Goal: Task Accomplishment & Management: Use online tool/utility

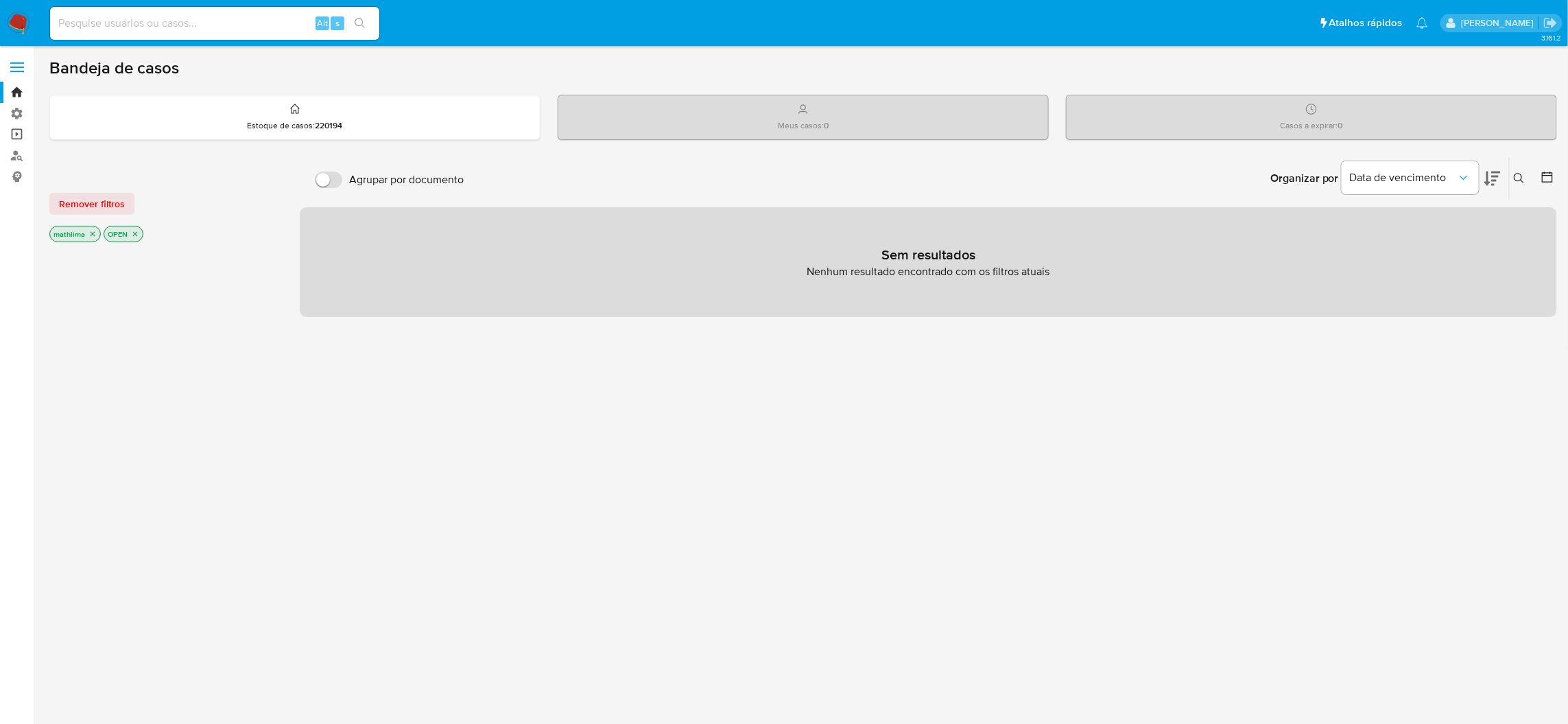
click at [17, 141] on link "Operações em massa" at bounding box center [82, 134] width 163 height 21
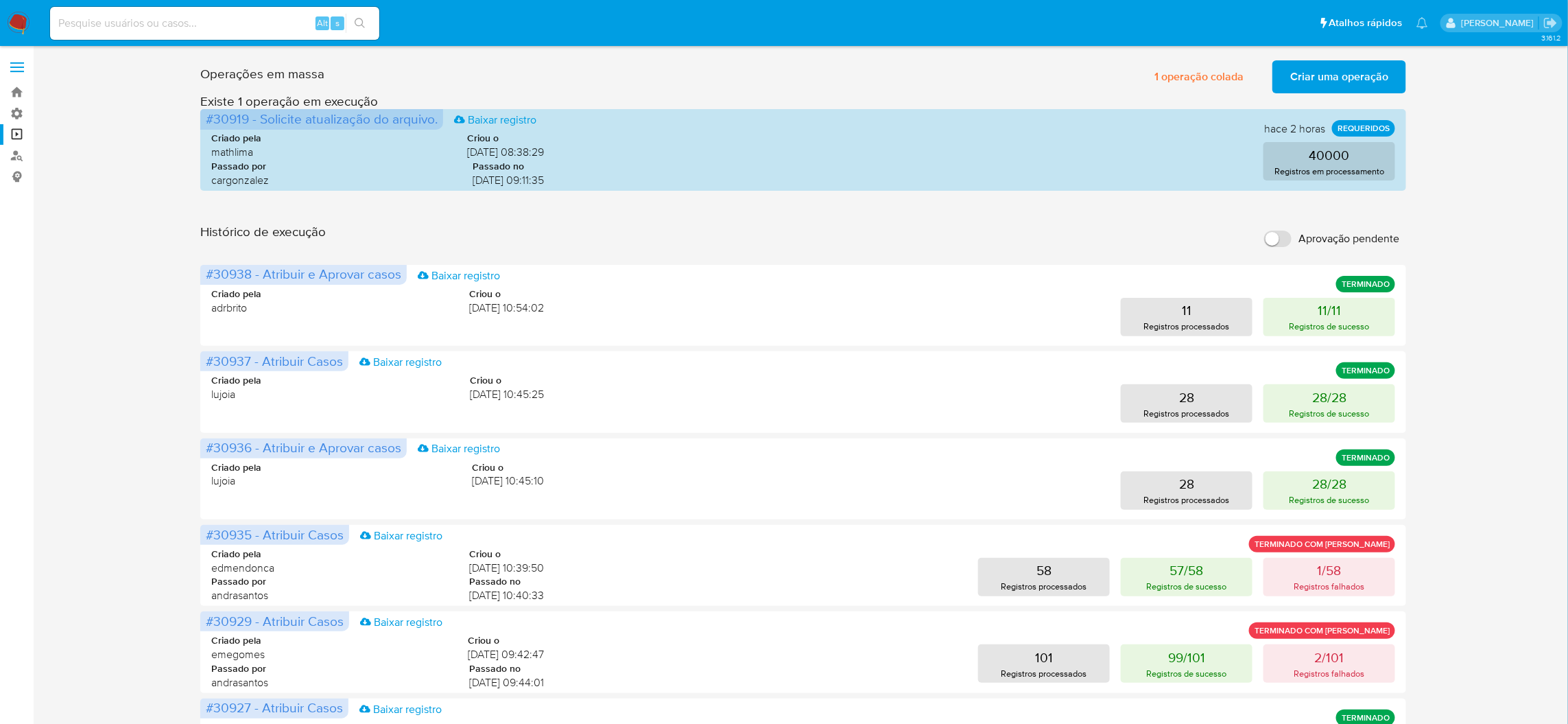
click at [1282, 230] on input "Aprovação pendente" at bounding box center [1278, 238] width 28 height 16
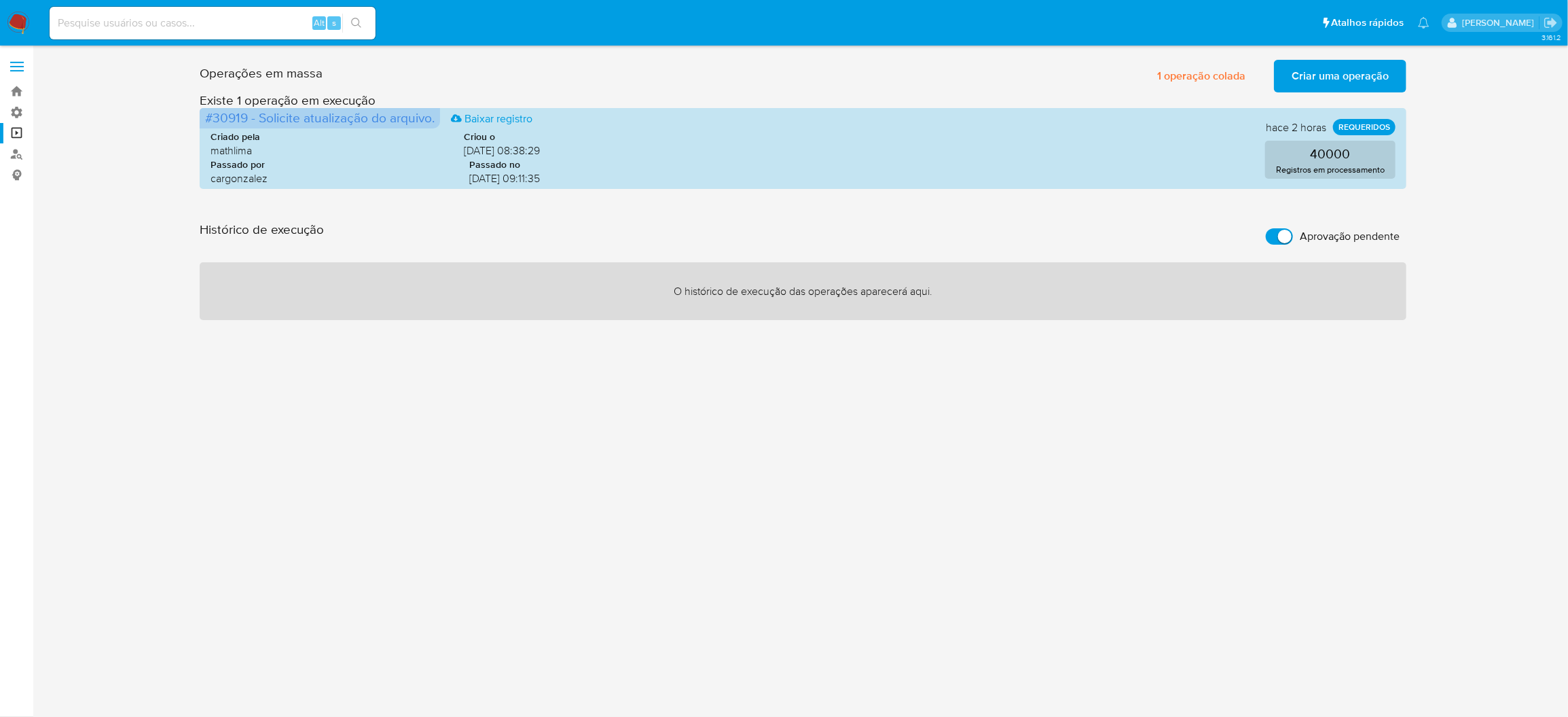
click at [1271, 228] on input "Aprovação pendente" at bounding box center [1279, 236] width 28 height 16
checkbox input "false"
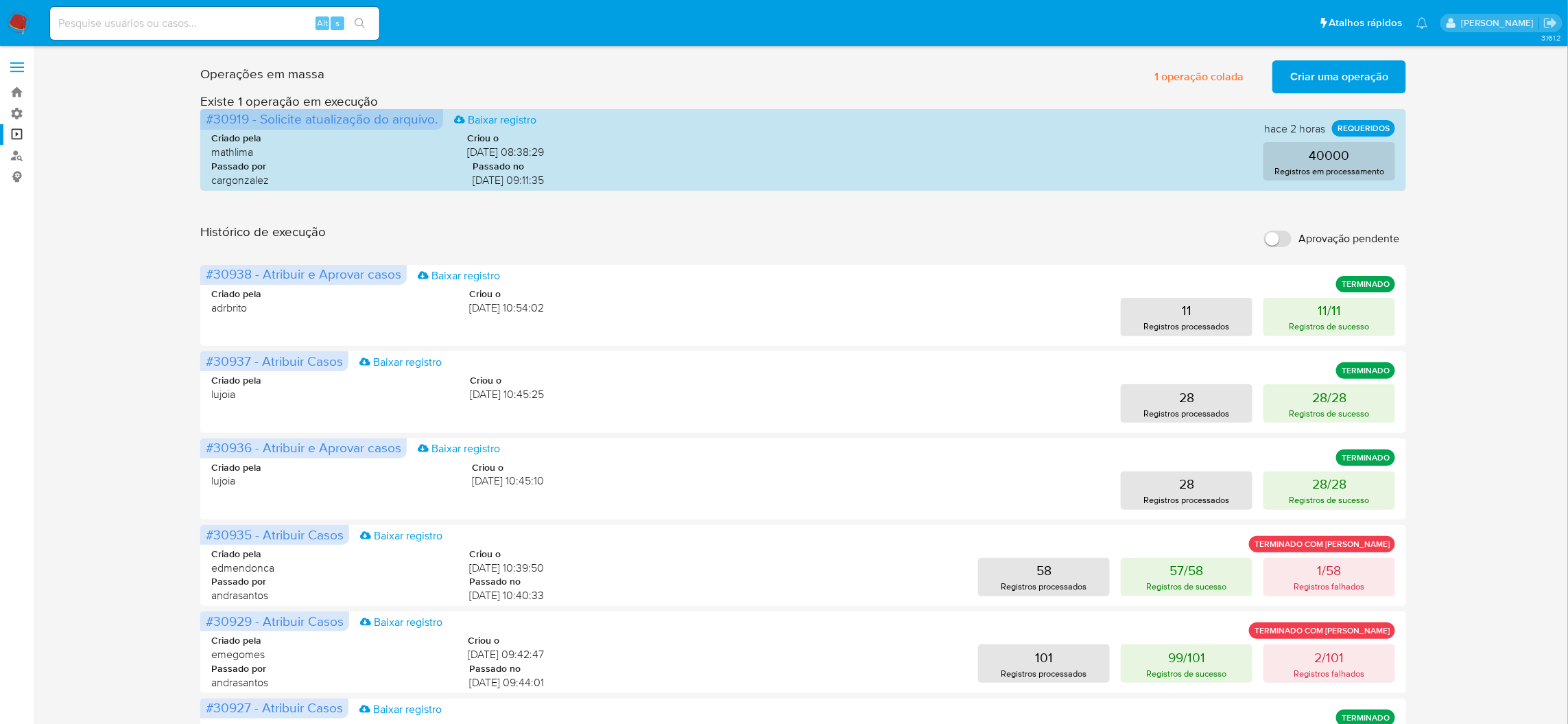
click at [1302, 84] on span "Criar uma operação" at bounding box center [1339, 76] width 98 height 30
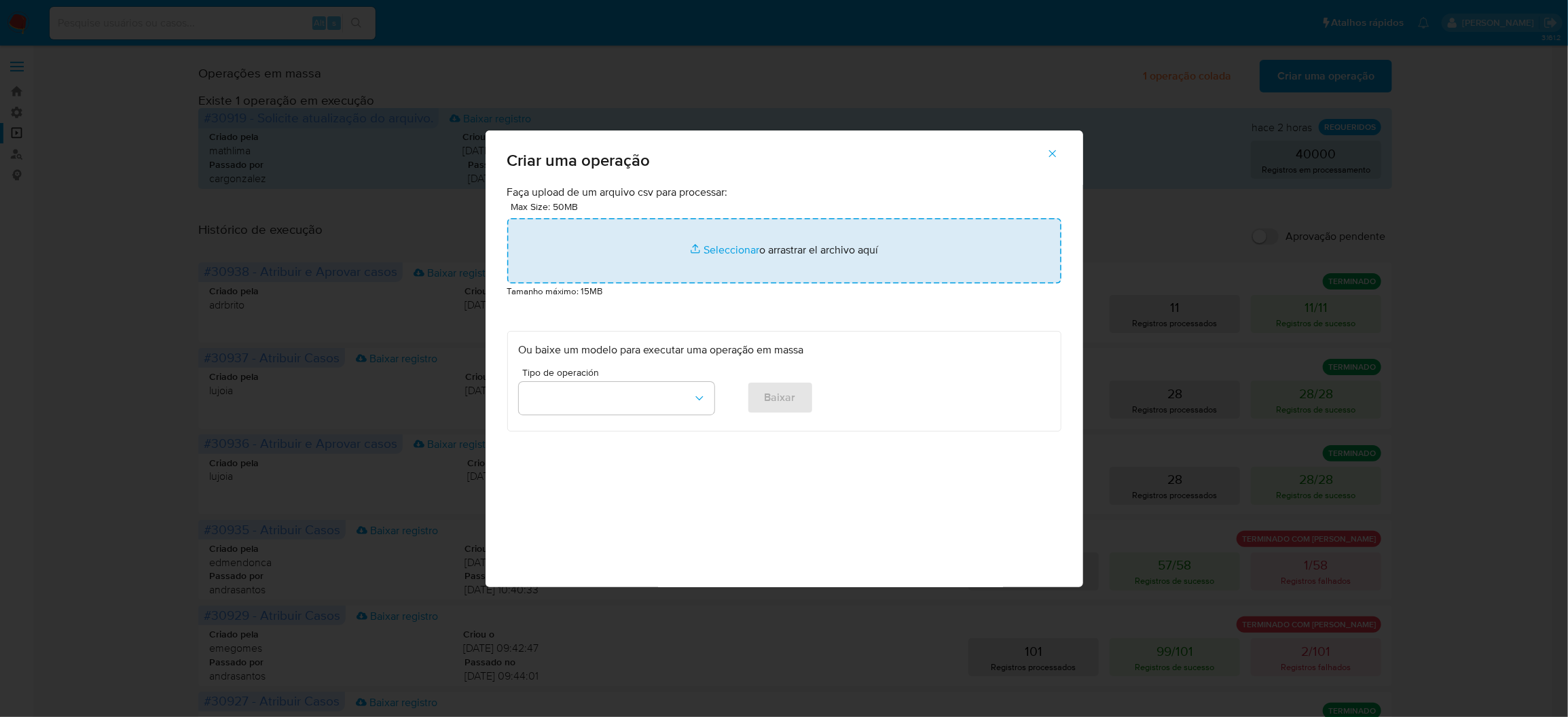
click at [878, 283] on input "file" at bounding box center [784, 250] width 554 height 66
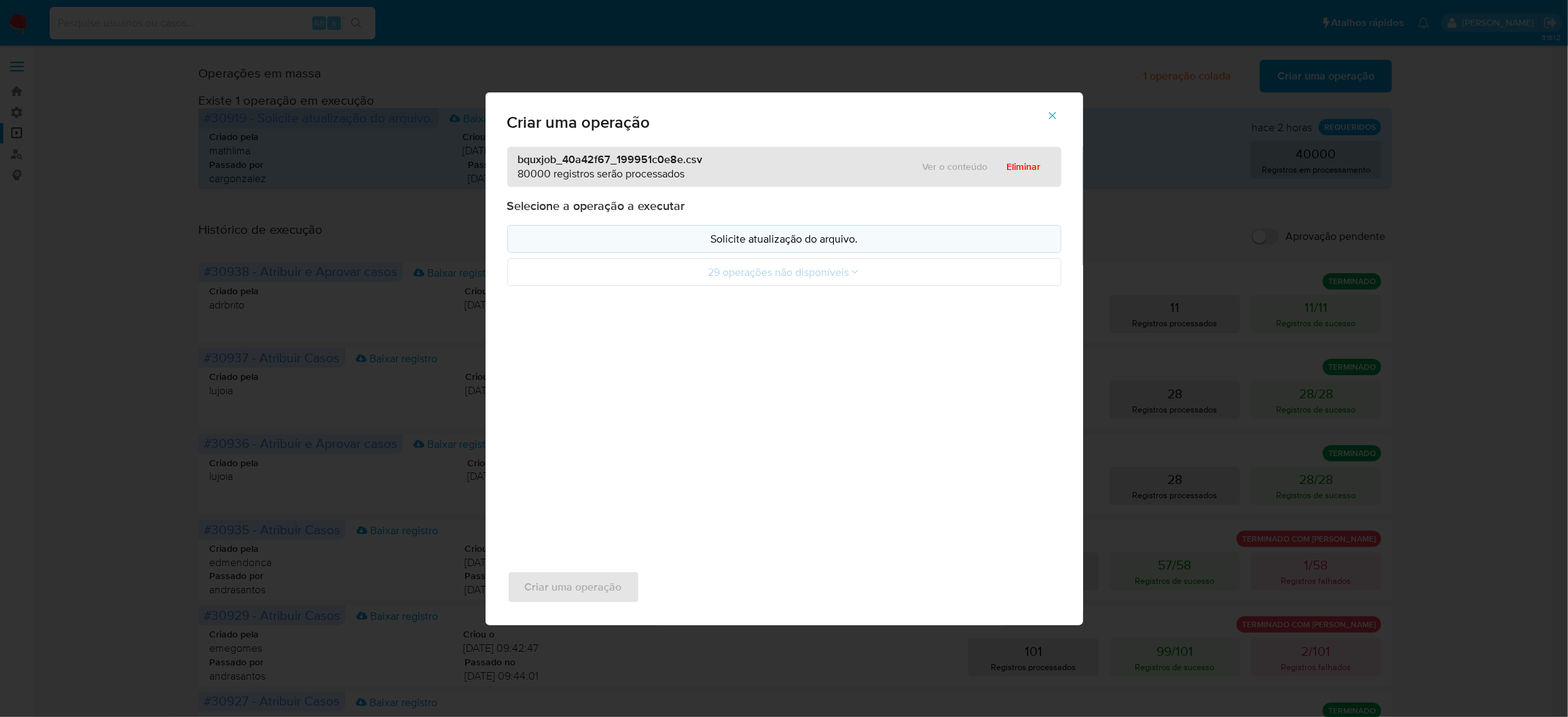
click at [860, 246] on p "Solicite atualização do arquivo." at bounding box center [784, 239] width 531 height 15
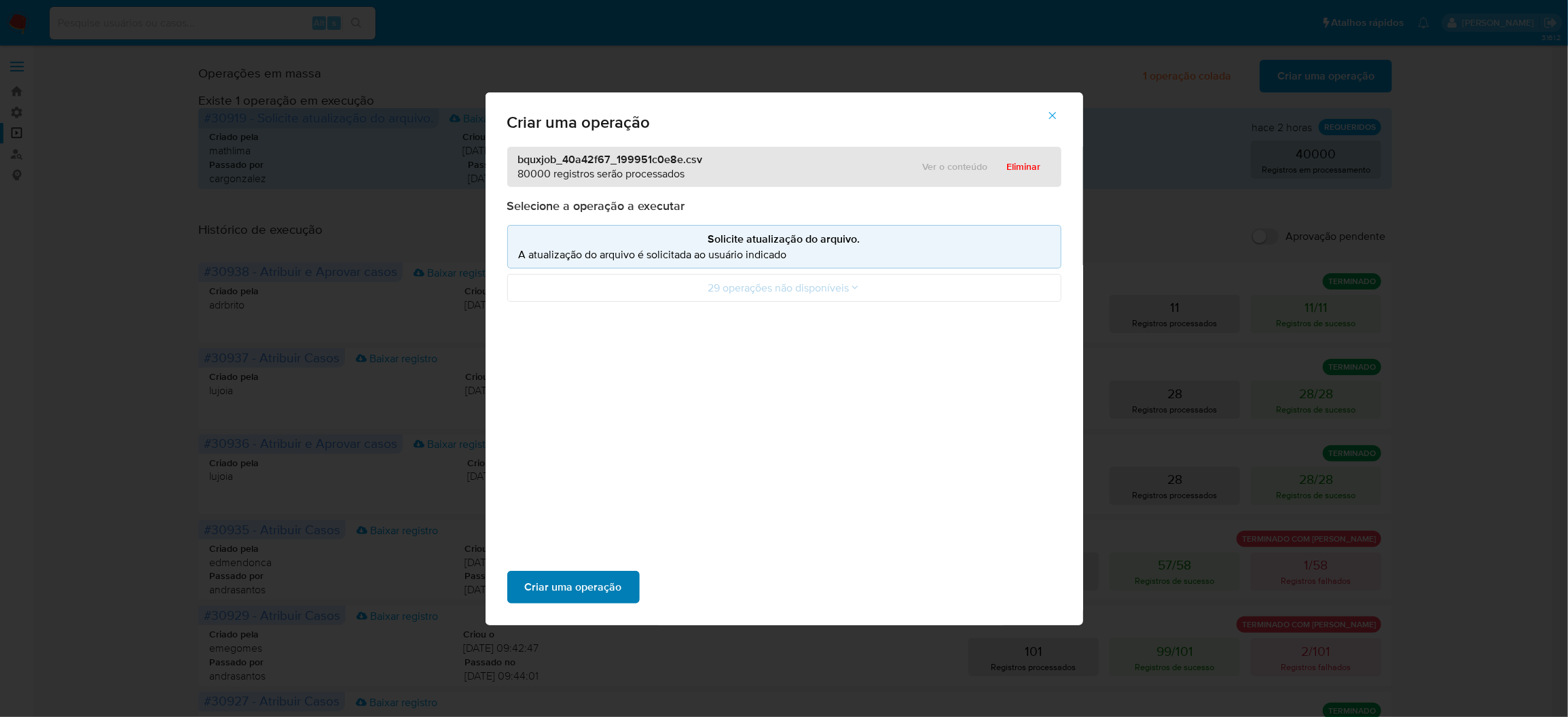
click at [621, 572] on span "Criar uma operação" at bounding box center [573, 587] width 97 height 29
